Goal: Information Seeking & Learning: Understand process/instructions

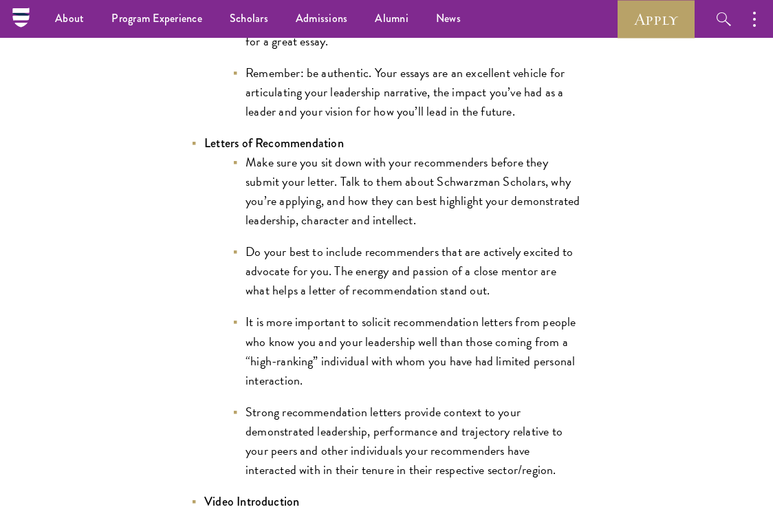
scroll to position [1742, 0]
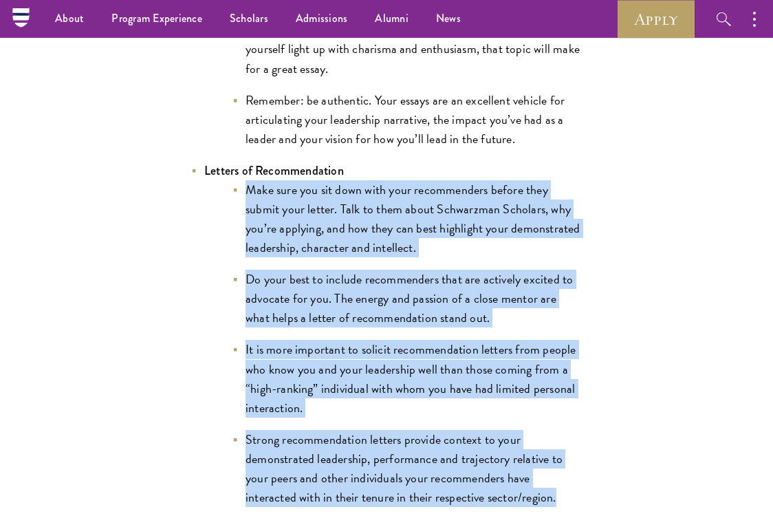
drag, startPoint x: 245, startPoint y: 169, endPoint x: 542, endPoint y: 485, distance: 432.9
click at [542, 485] on ul "Make sure you sit down with your recommenders before they submit your letter. T…" at bounding box center [393, 343] width 378 height 327
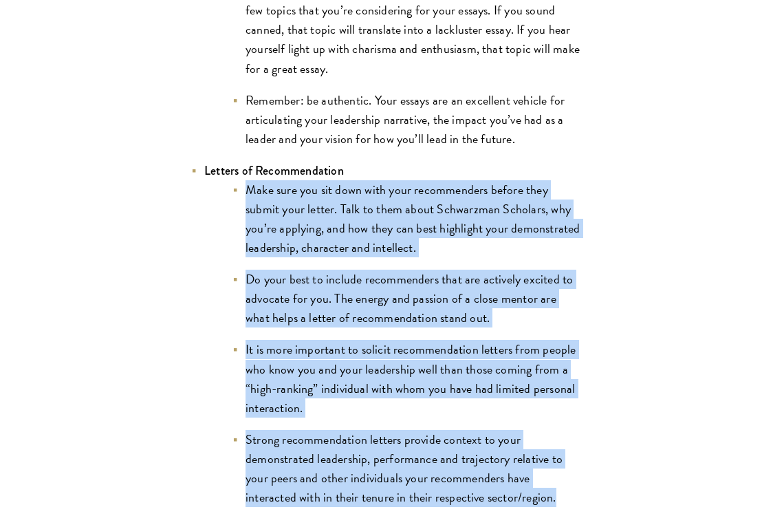
scroll to position [1833, 0]
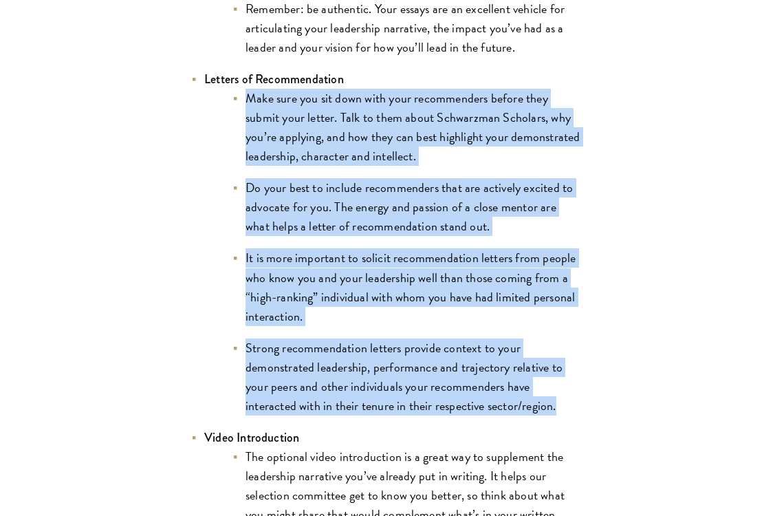
copy ul "Make sure you sit down with your recommenders before they submit your letter. T…"
drag, startPoint x: 245, startPoint y: 77, endPoint x: 553, endPoint y: 383, distance: 434.2
click at [553, 383] on ul "Make sure you sit down with your recommenders before they submit your letter. T…" at bounding box center [393, 252] width 378 height 327
copy ul "Make sure you sit down with your recommenders before they submit your letter. T…"
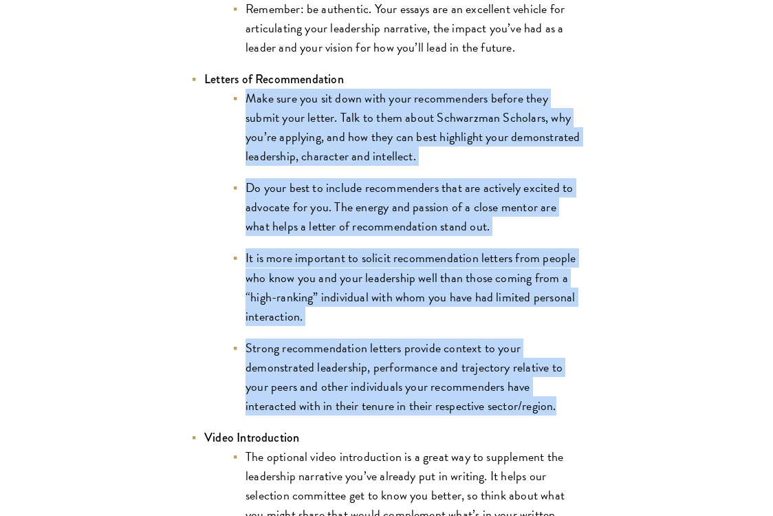
click at [395, 113] on li "Make sure you sit down with your recommenders before they submit your letter. T…" at bounding box center [407, 127] width 351 height 77
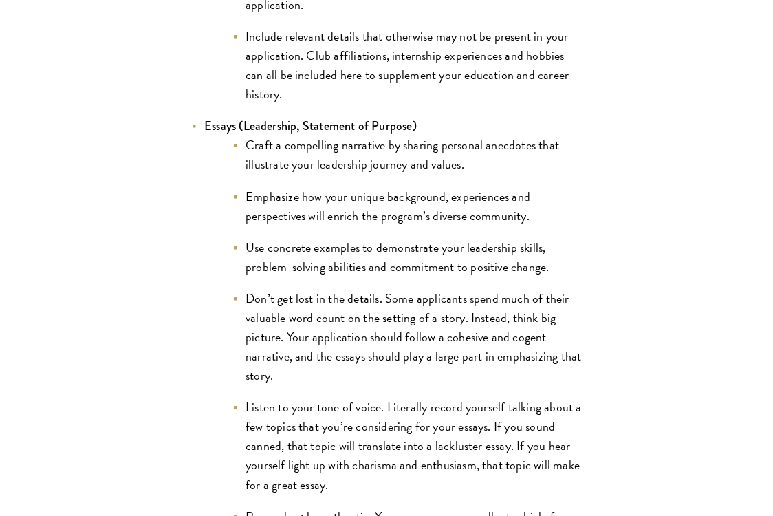
scroll to position [1425, 0]
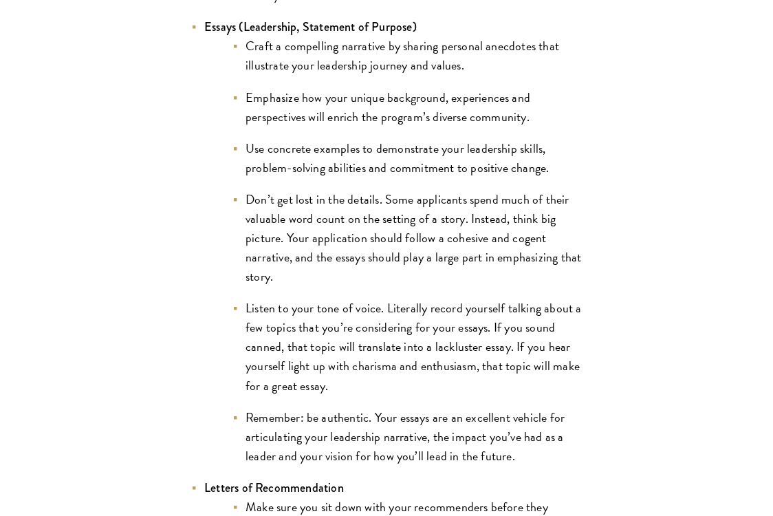
click at [197, 102] on li "Essays (Leadership, Statement of Purpose) Craft a compelling narrative by shari…" at bounding box center [386, 241] width 392 height 448
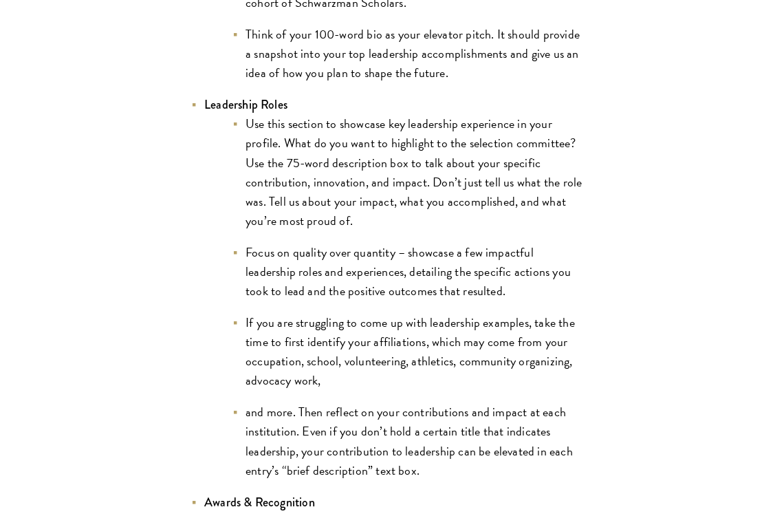
scroll to position [2842, 0]
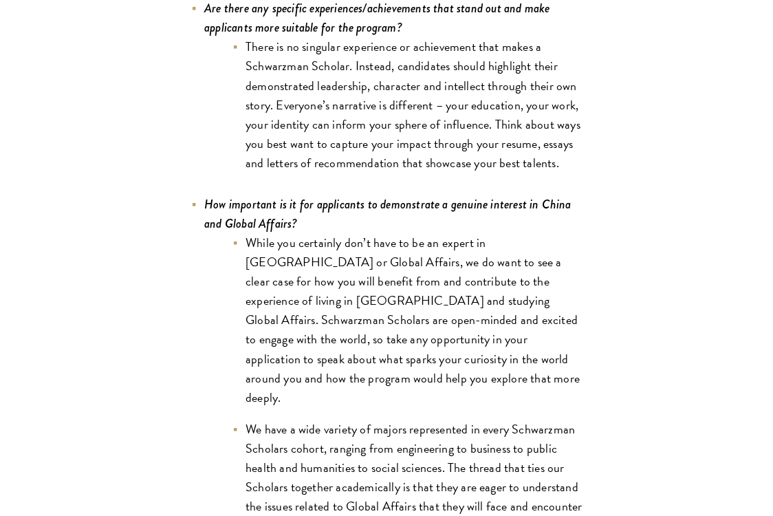
scroll to position [5868, 0]
